Goal: Information Seeking & Learning: Learn about a topic

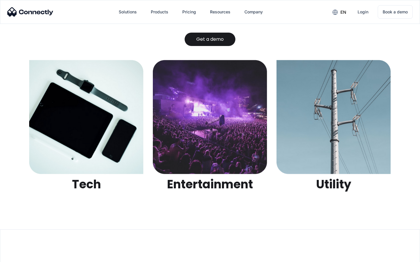
scroll to position [1840, 0]
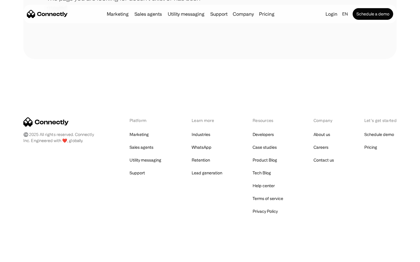
scroll to position [106, 0]
